Goal: Ask a question

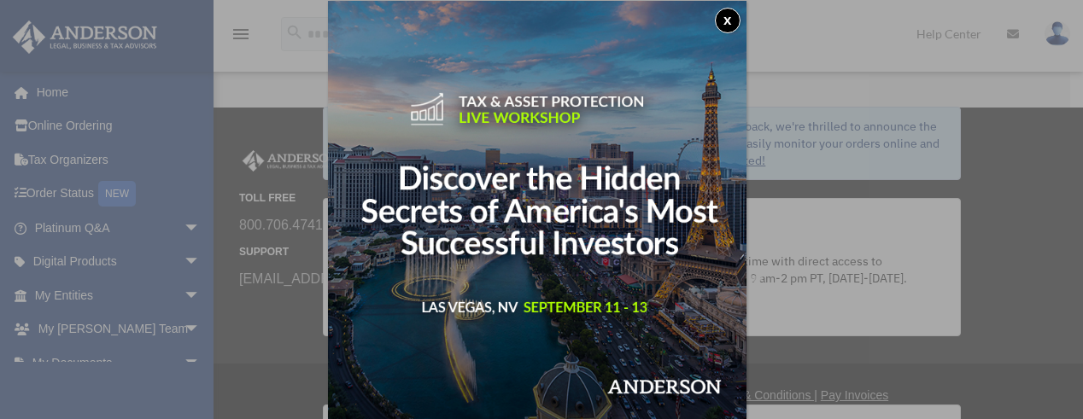
click at [732, 20] on button "x" at bounding box center [728, 21] width 26 height 26
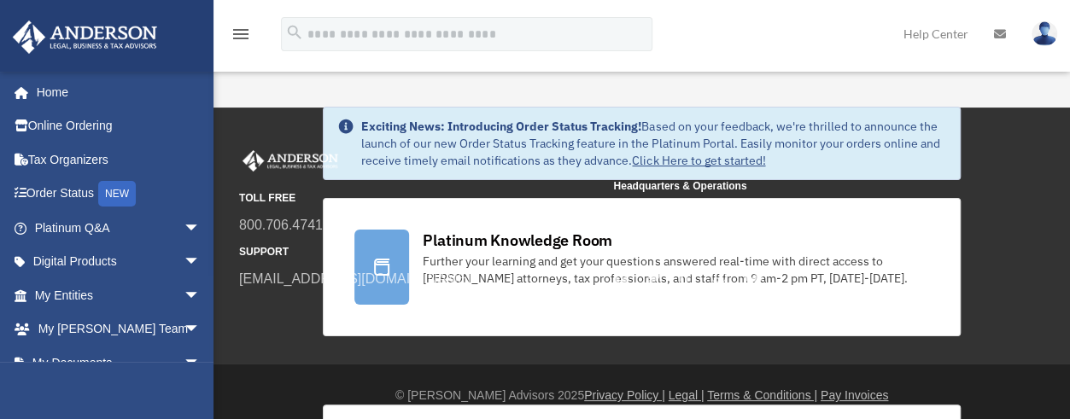
click at [516, 260] on div "TOLL FREE 800.706.4741 SUPPORT info@andersonadvisors.com" at bounding box center [420, 221] width 362 height 142
click at [379, 252] on small "SUPPORT" at bounding box center [420, 252] width 362 height 18
click at [470, 235] on span "800.706.4741" at bounding box center [420, 225] width 362 height 24
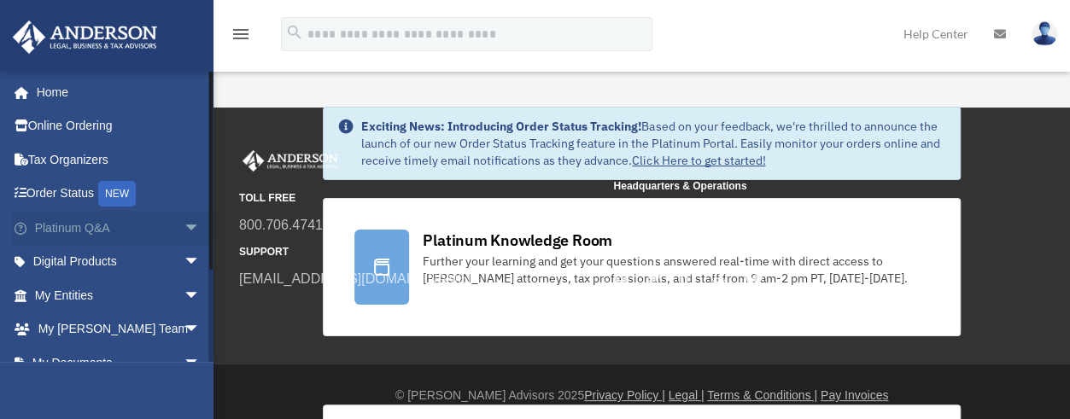
click at [70, 225] on link "Platinum Q&A arrow_drop_down" at bounding box center [119, 228] width 214 height 34
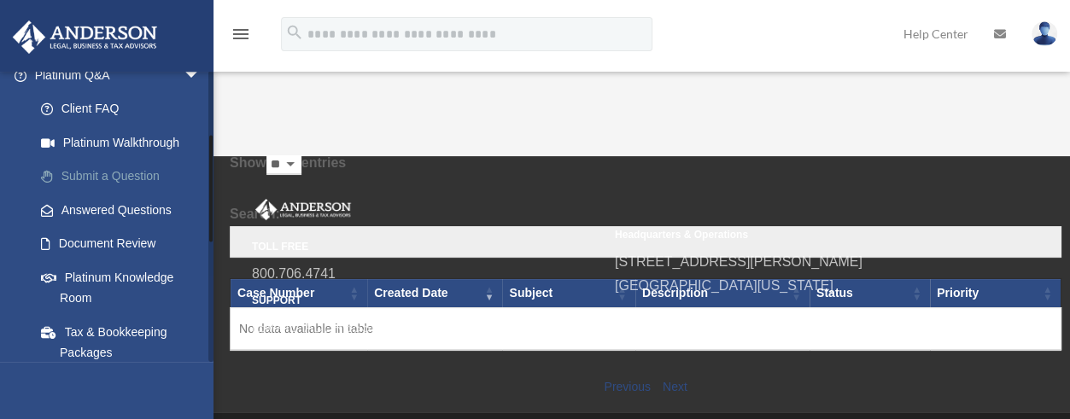
scroll to position [171, 0]
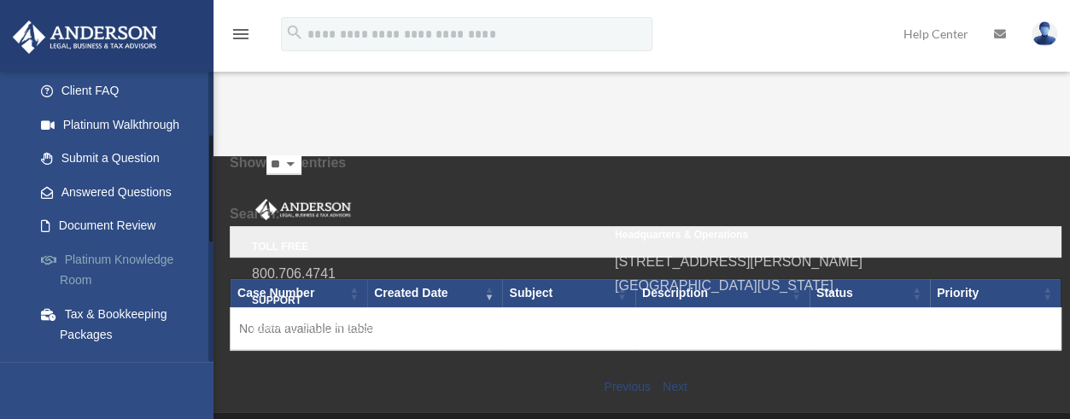
click at [129, 256] on link "Platinum Knowledge Room" at bounding box center [125, 269] width 202 height 55
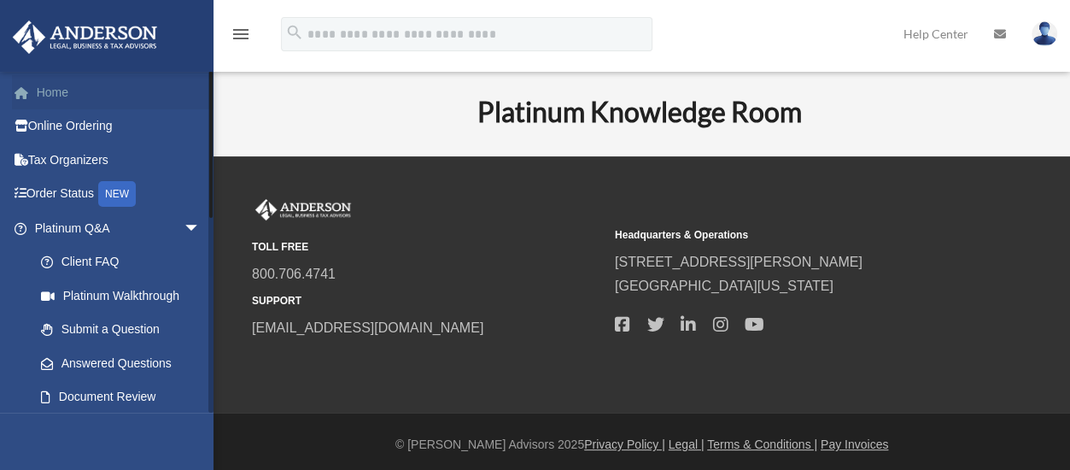
click at [53, 95] on link "Home" at bounding box center [119, 92] width 214 height 34
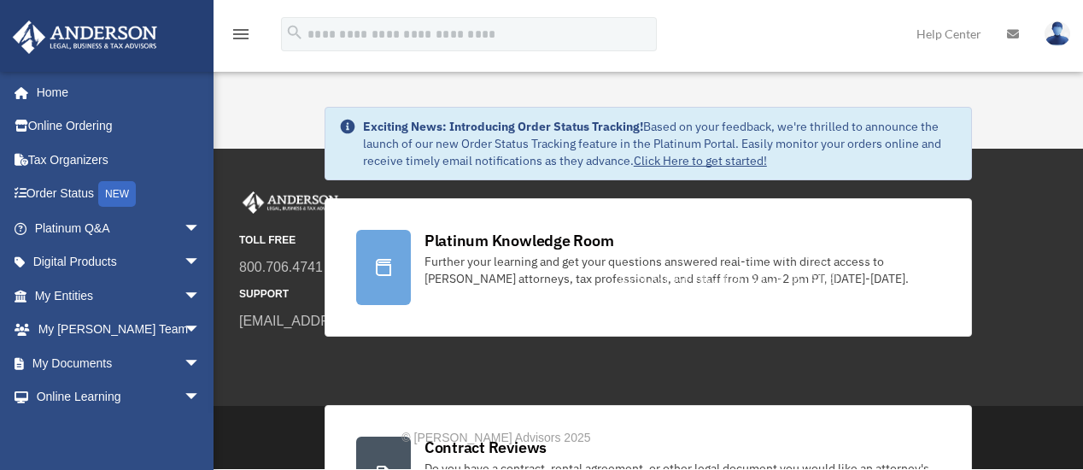
click at [497, 238] on small "TOLL FREE" at bounding box center [423, 240] width 368 height 18
click at [376, 268] on span "800.706.4741" at bounding box center [423, 267] width 368 height 24
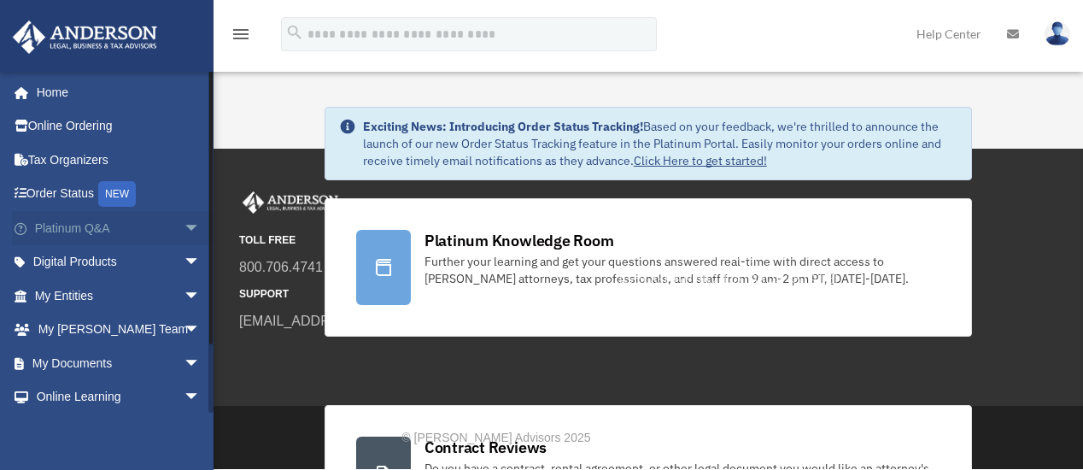
click at [184, 227] on span "arrow_drop_down" at bounding box center [201, 228] width 34 height 35
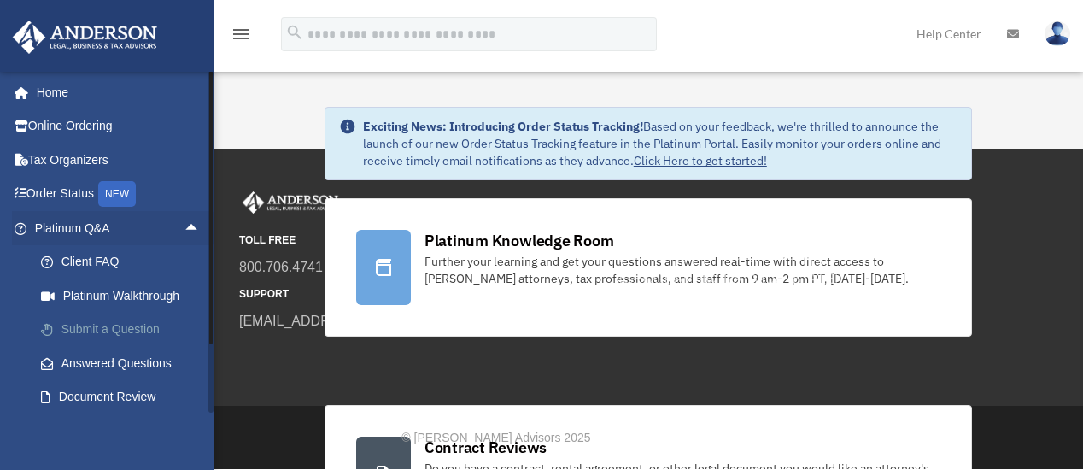
click at [145, 328] on link "Submit a Question" at bounding box center [125, 329] width 202 height 34
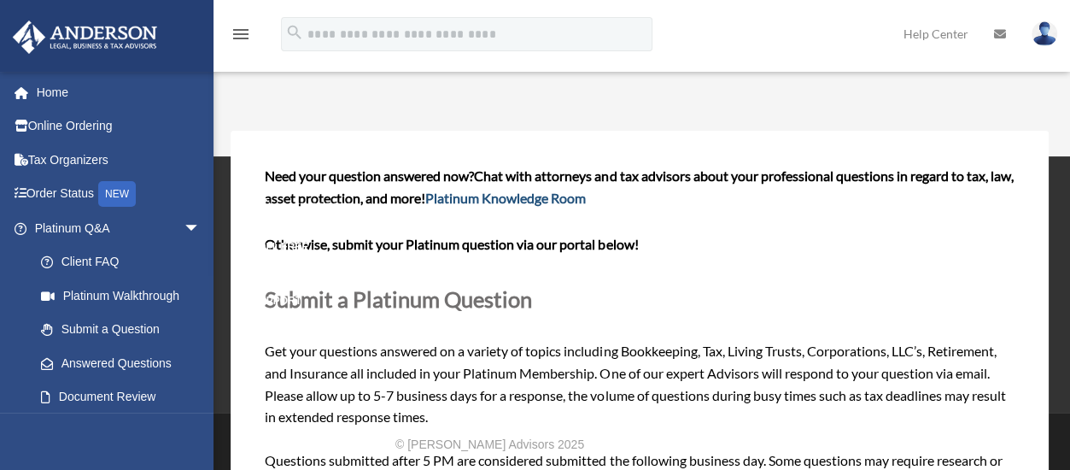
click at [565, 195] on link "Platinum Knowledge Room" at bounding box center [505, 198] width 160 height 16
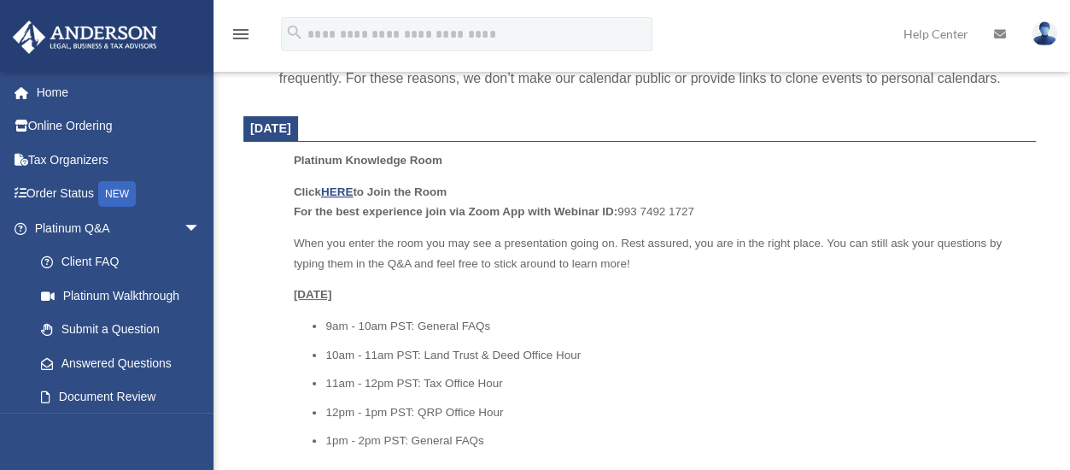
scroll to position [683, 0]
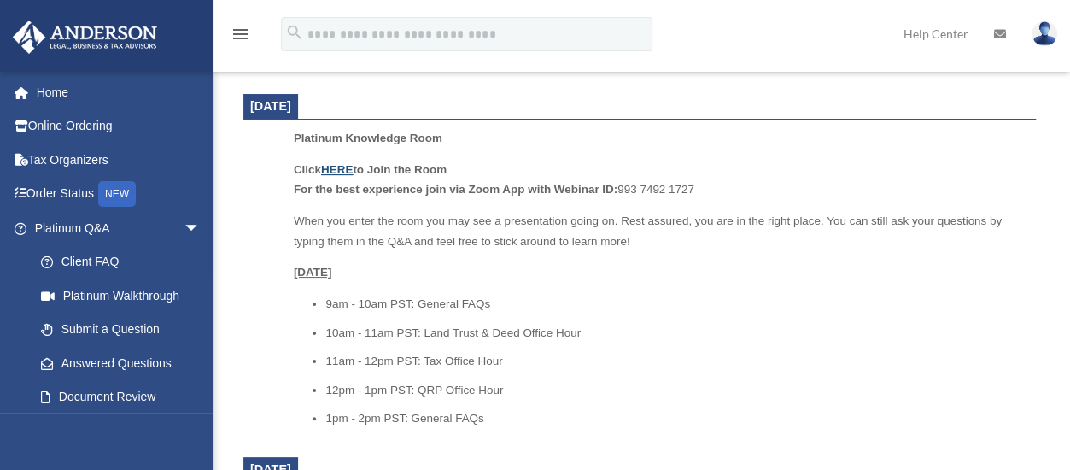
click at [338, 176] on u "HERE" at bounding box center [337, 169] width 32 height 13
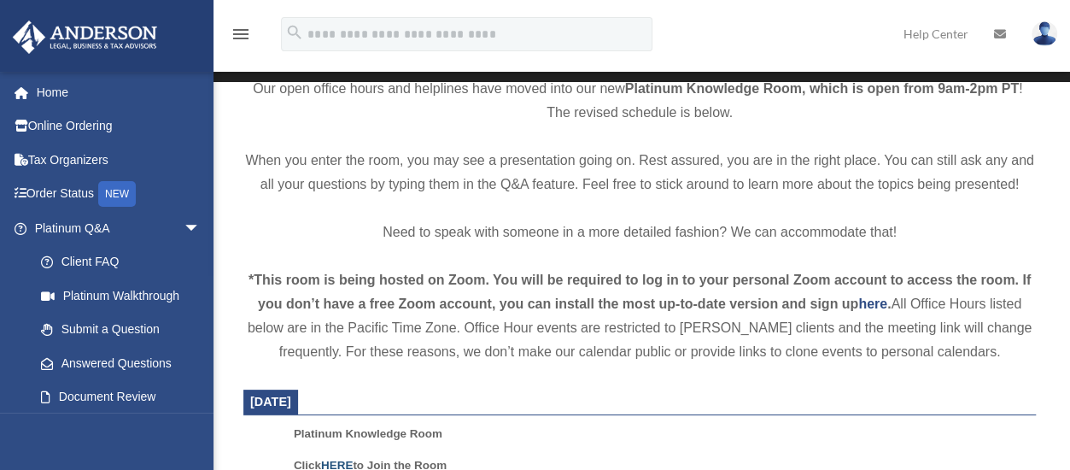
scroll to position [519, 0]
